Goal: Find specific page/section: Find specific page/section

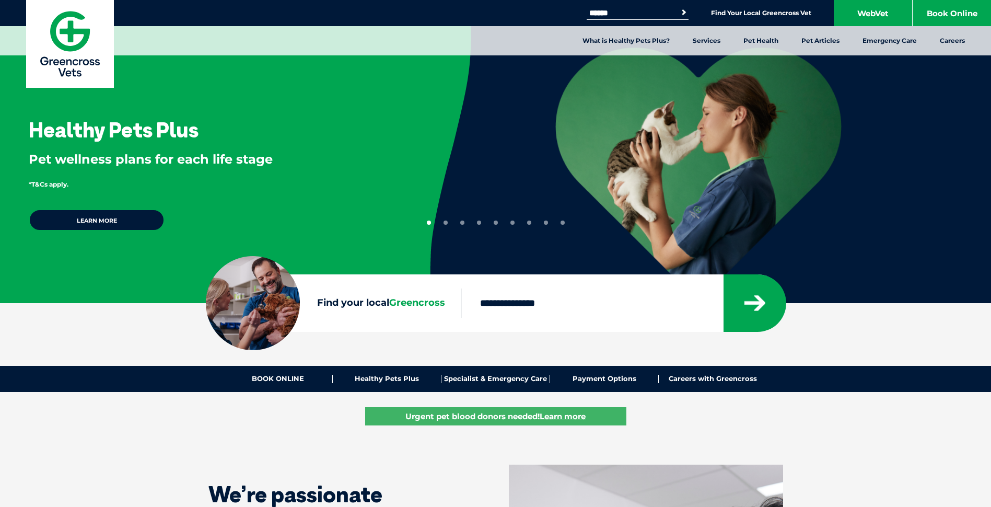
click at [614, 10] on input "Search for:" at bounding box center [630, 13] width 89 height 8
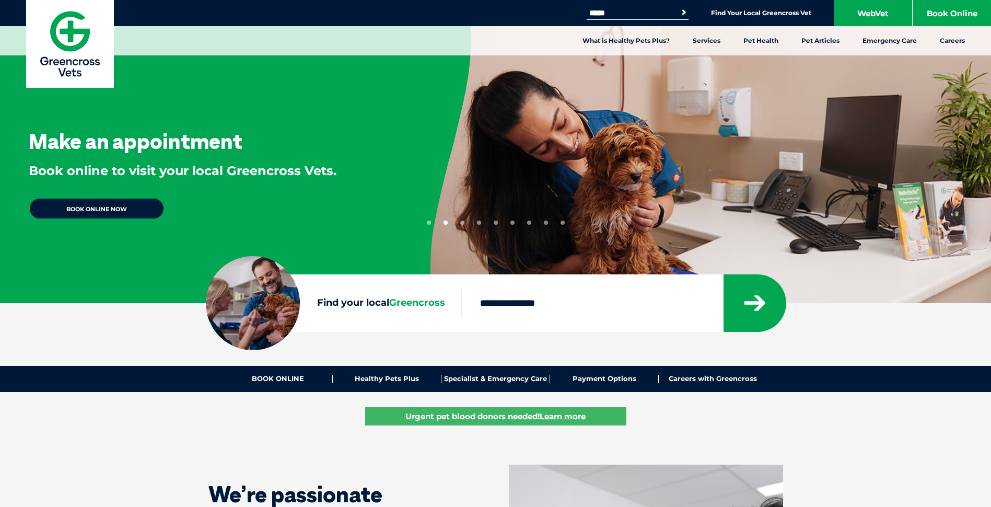
type input "*****"
click at [678, 7] on button "Search" at bounding box center [683, 12] width 10 height 10
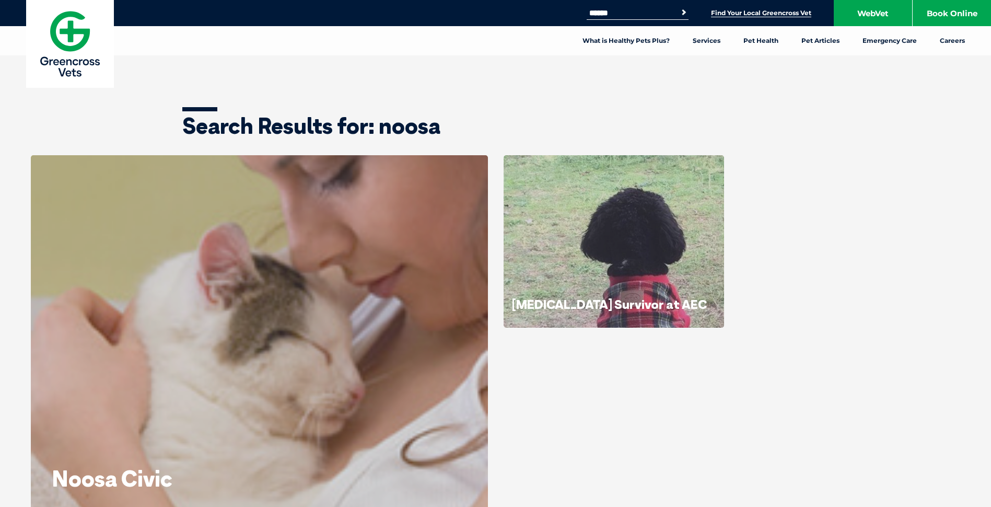
click at [768, 15] on link "Find Your Local Greencross Vet" at bounding box center [761, 13] width 100 height 8
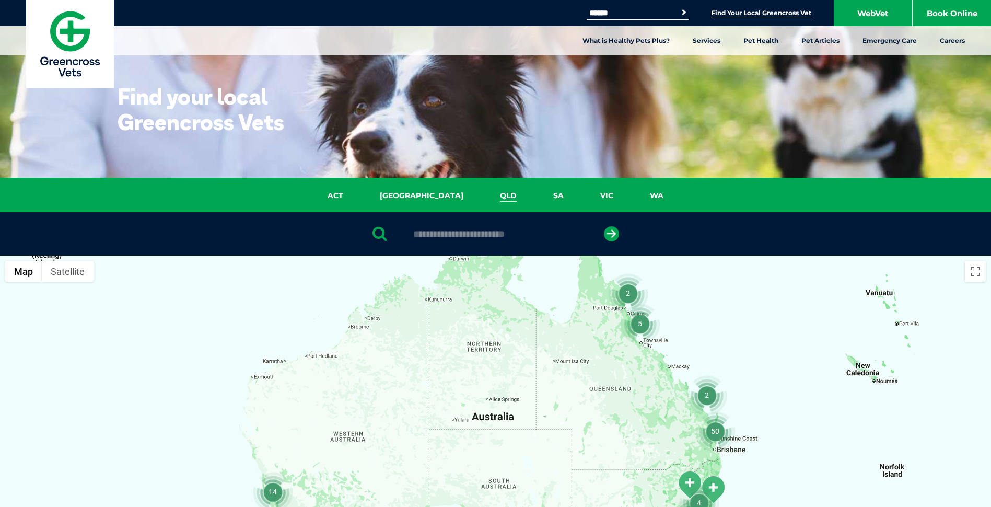
click at [482, 198] on link "QLD" at bounding box center [508, 196] width 53 height 12
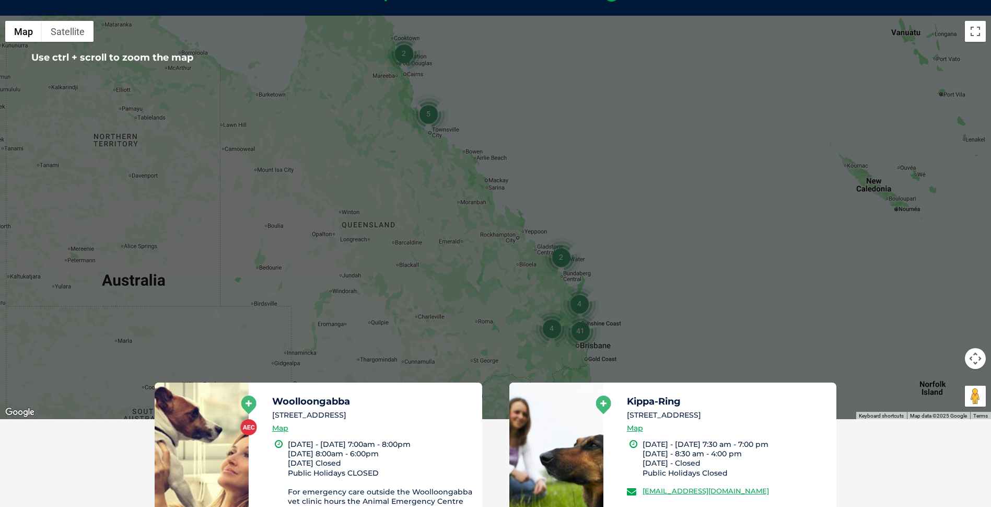
scroll to position [31, 0]
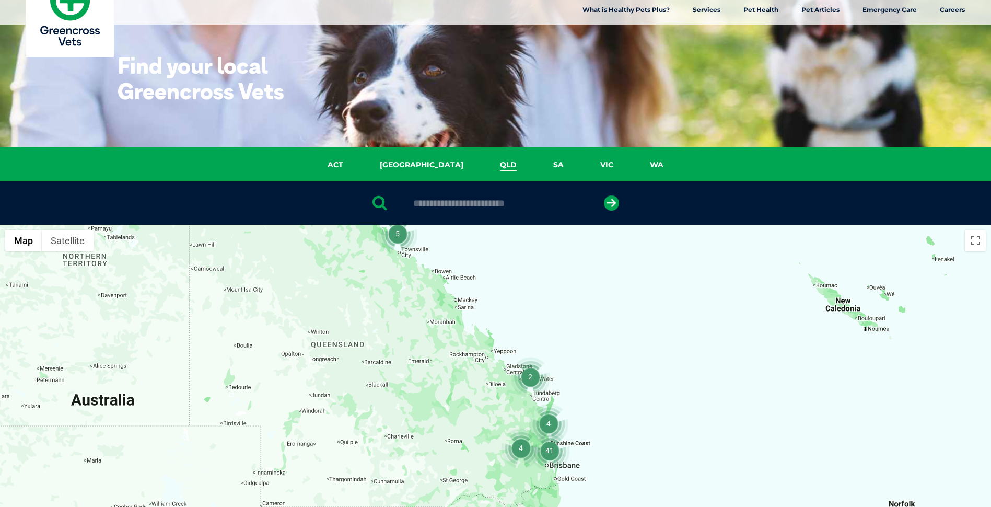
drag, startPoint x: 713, startPoint y: 371, endPoint x: 678, endPoint y: 266, distance: 110.6
click at [678, 266] on div at bounding box center [495, 426] width 991 height 403
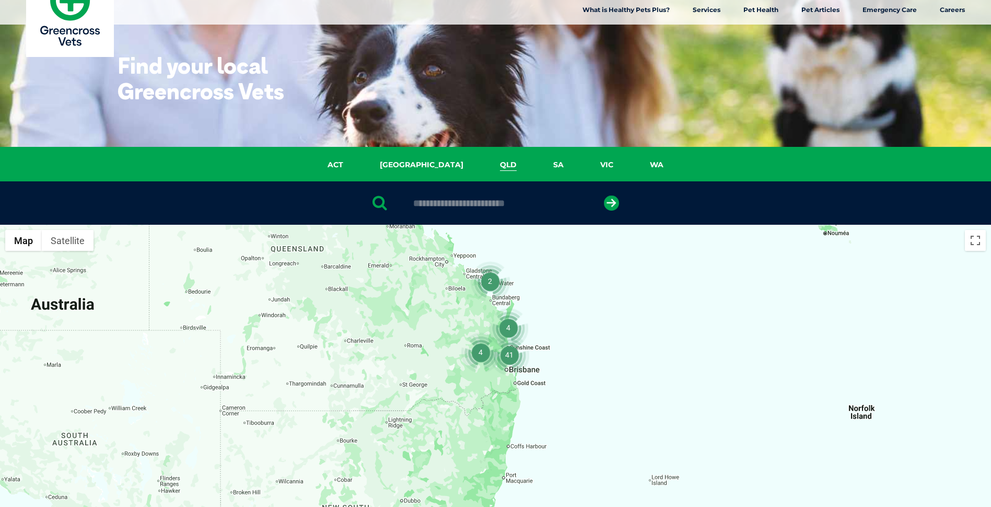
drag, startPoint x: 679, startPoint y: 363, endPoint x: 631, endPoint y: 256, distance: 117.6
click at [635, 254] on div at bounding box center [495, 426] width 991 height 403
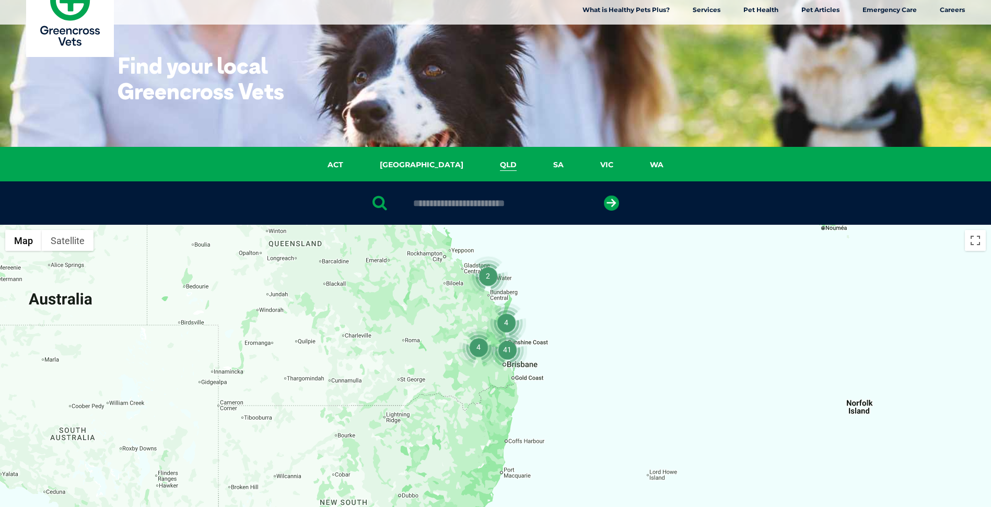
click at [509, 320] on img "4" at bounding box center [506, 322] width 40 height 40
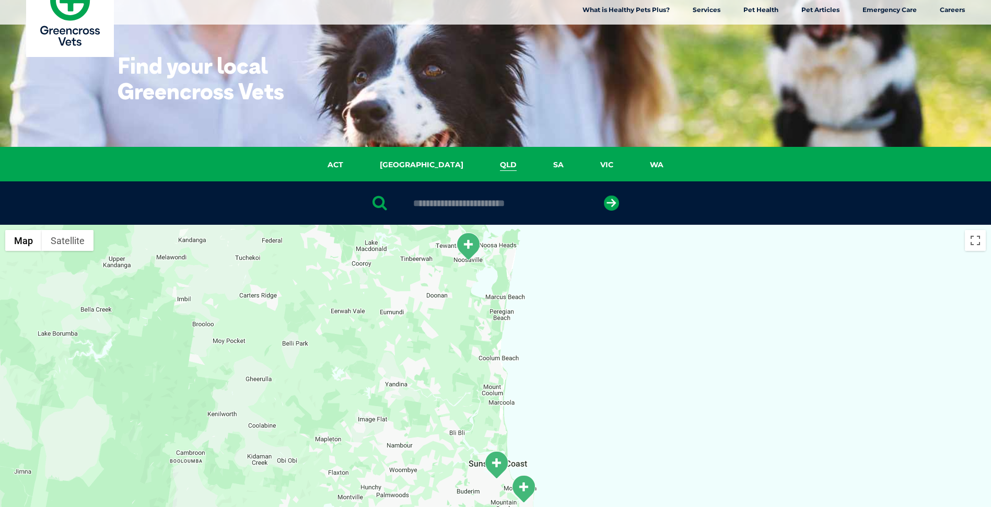
click at [468, 246] on img "Noosa Civic" at bounding box center [468, 246] width 26 height 29
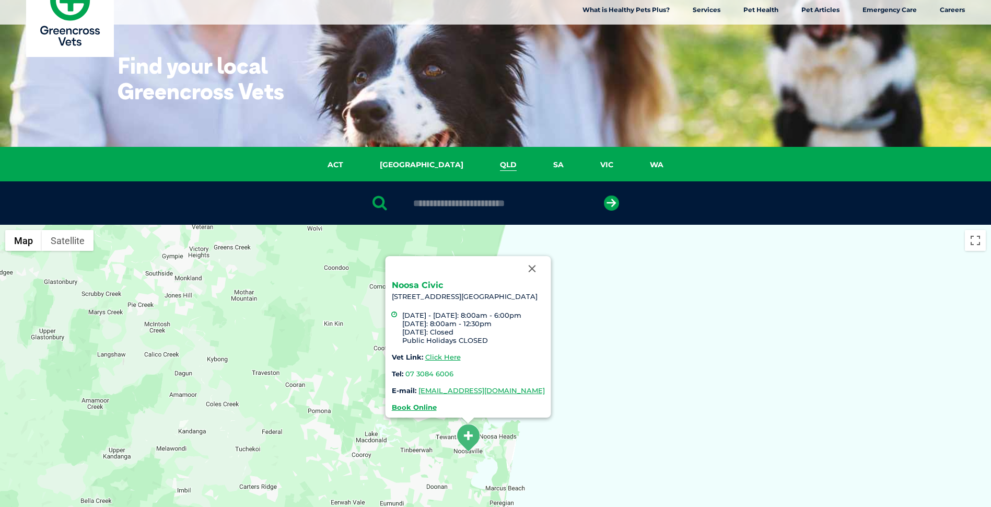
click at [400, 284] on link "Noosa Civic" at bounding box center [416, 285] width 51 height 10
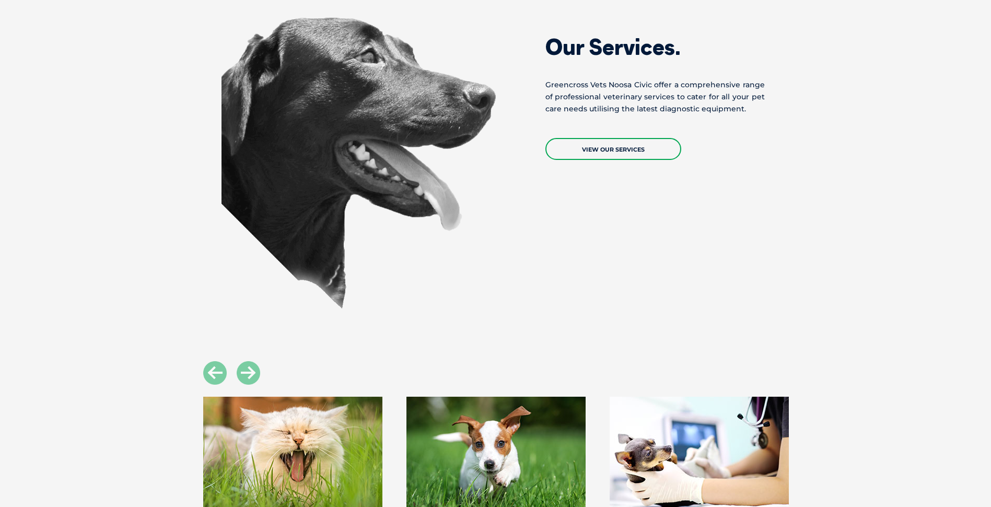
scroll to position [836, 0]
